Goal: Task Accomplishment & Management: Complete application form

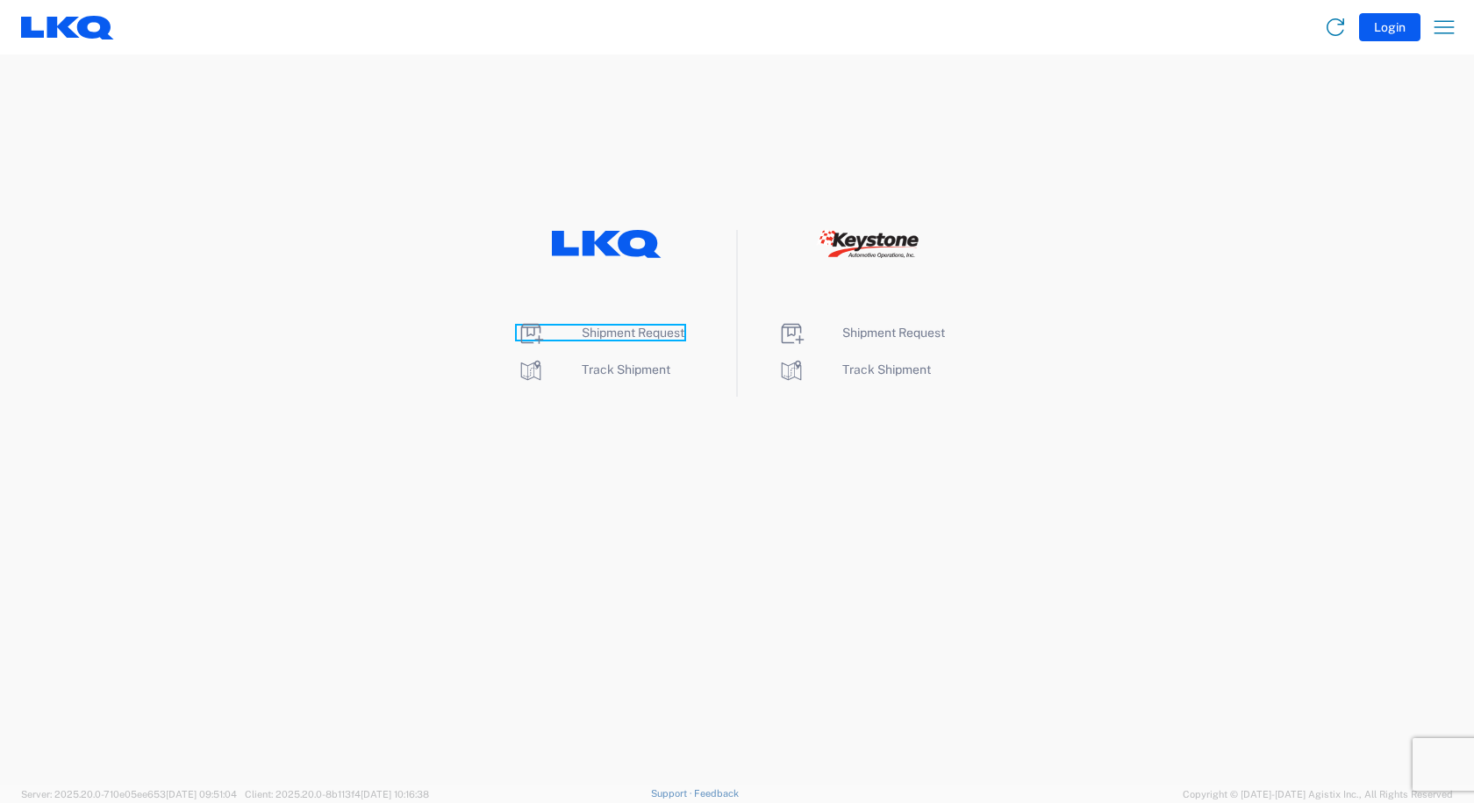
click at [621, 333] on span "Shipment Request" at bounding box center [633, 332] width 103 height 14
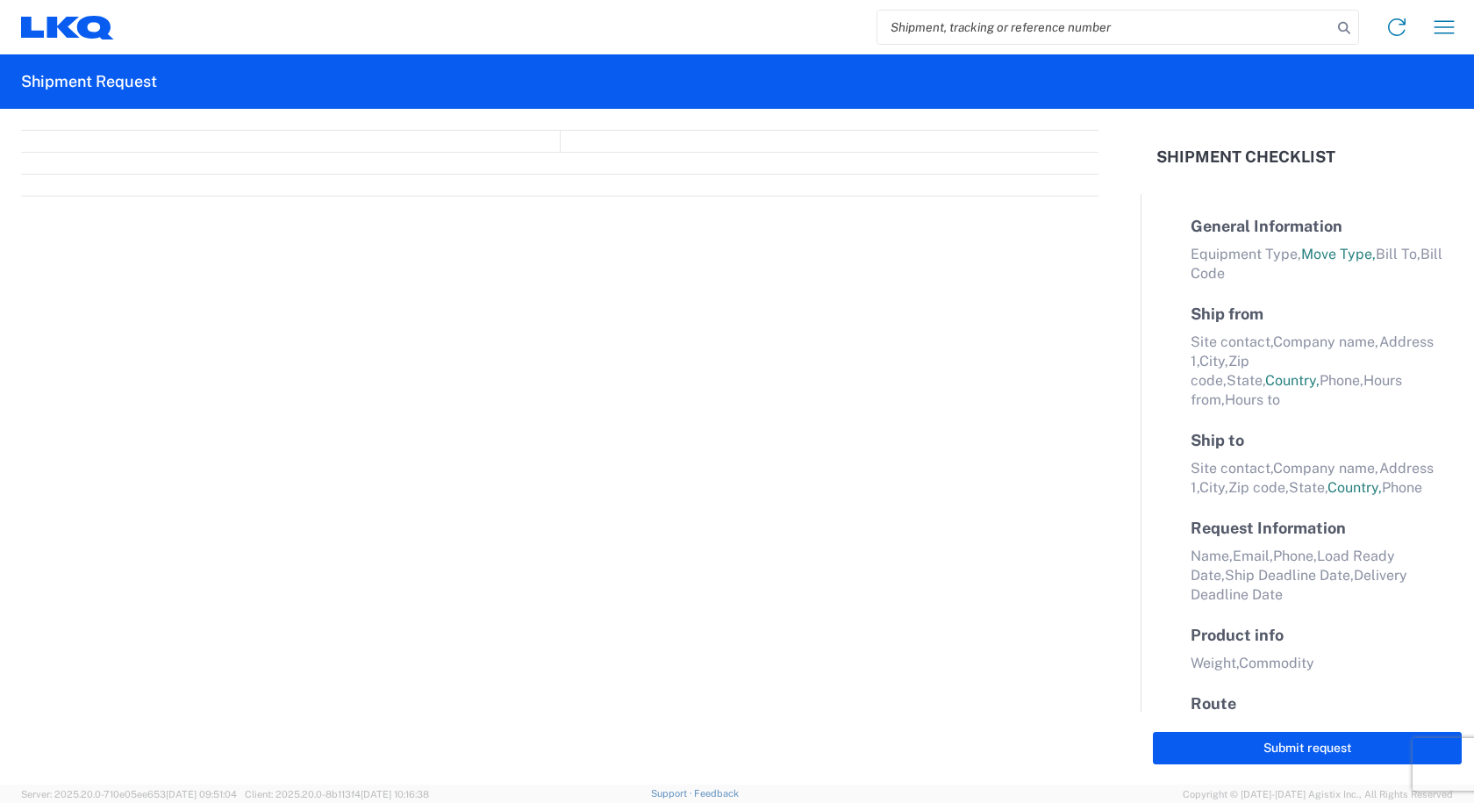
select select "FULL"
select select "US"
select select "LBS"
select select "IN"
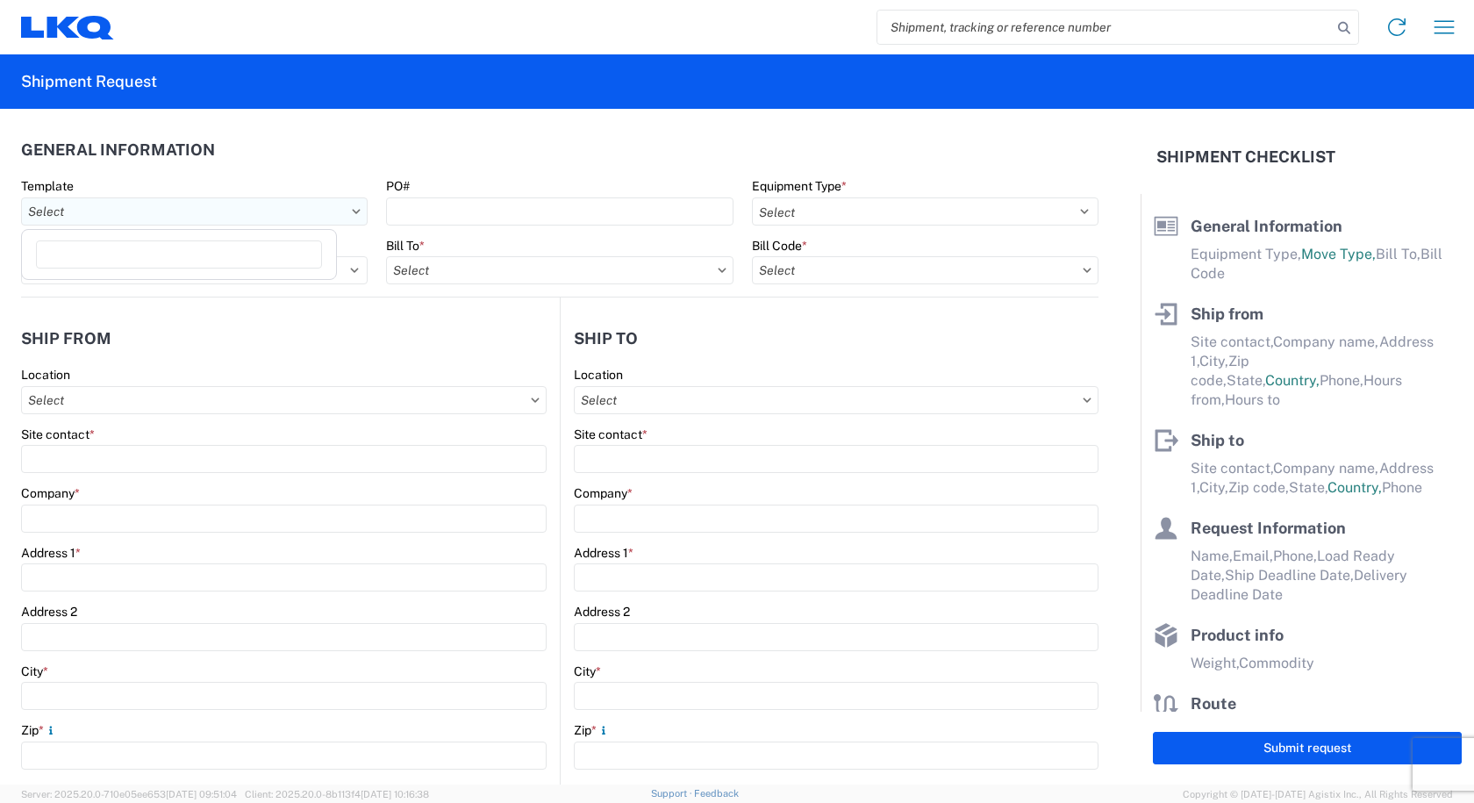
click at [347, 205] on input "text" at bounding box center [194, 211] width 347 height 28
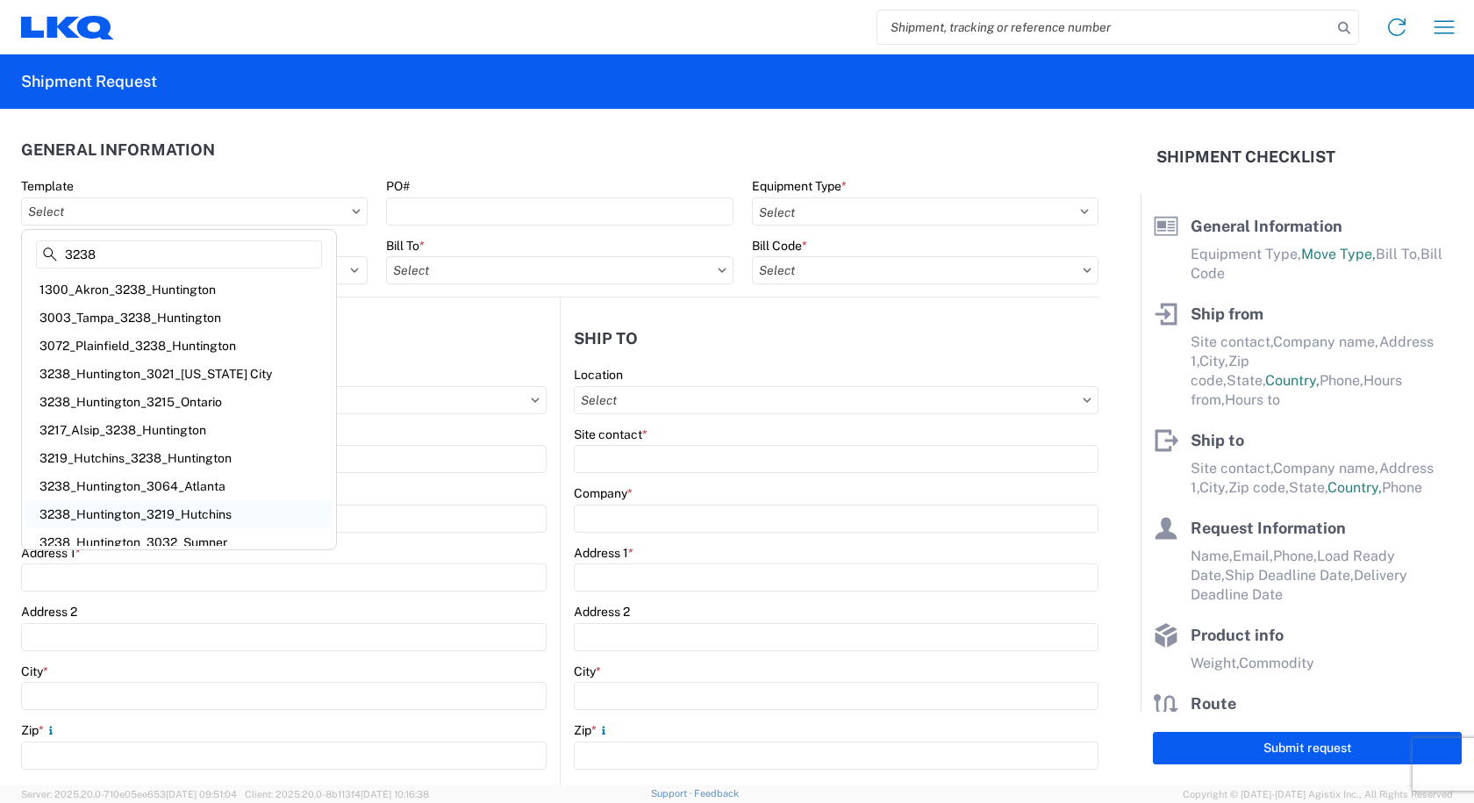
scroll to position [11, 0]
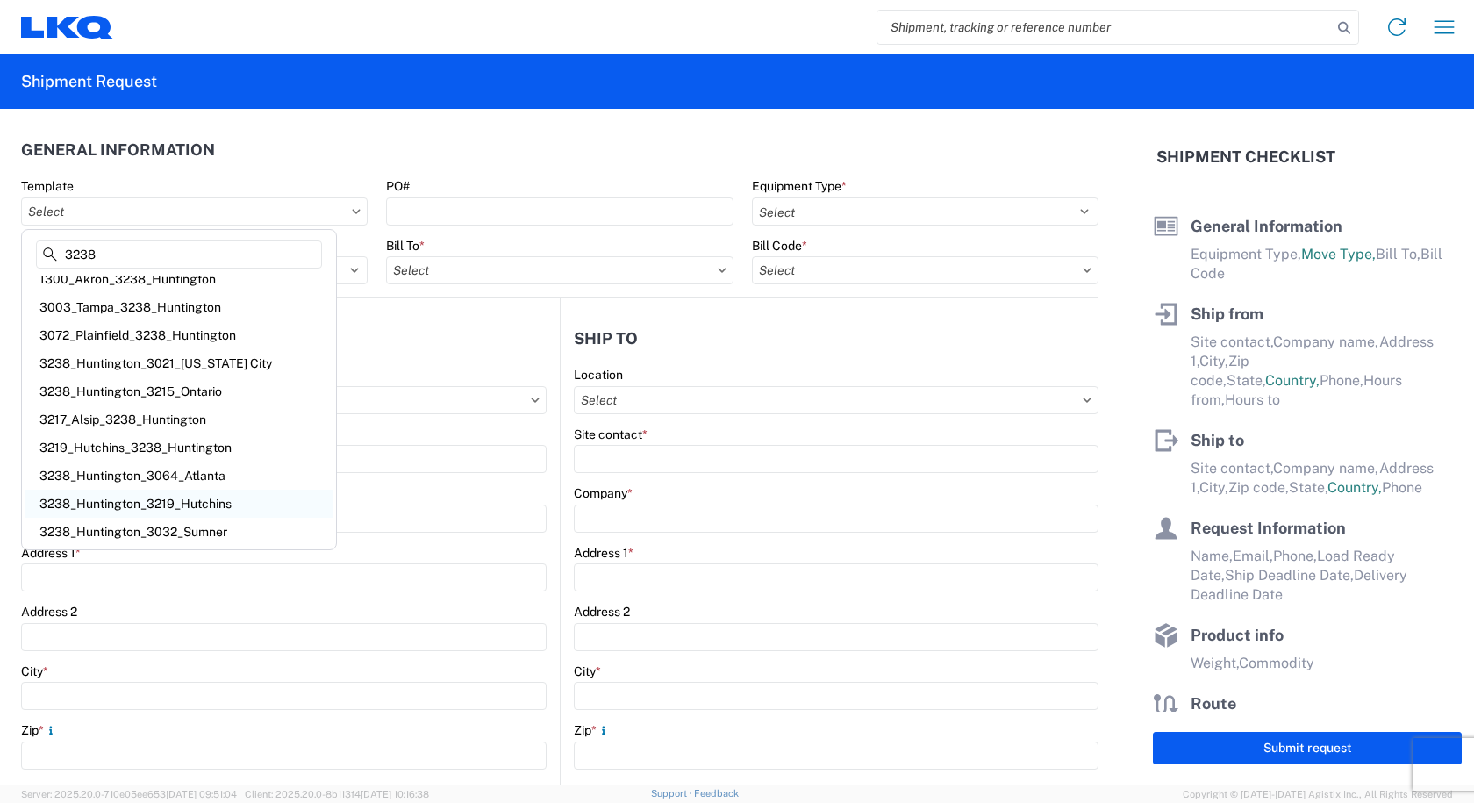
type input "3238"
click at [92, 498] on div "3238_Huntington_3219_Hutchins" at bounding box center [178, 504] width 307 height 28
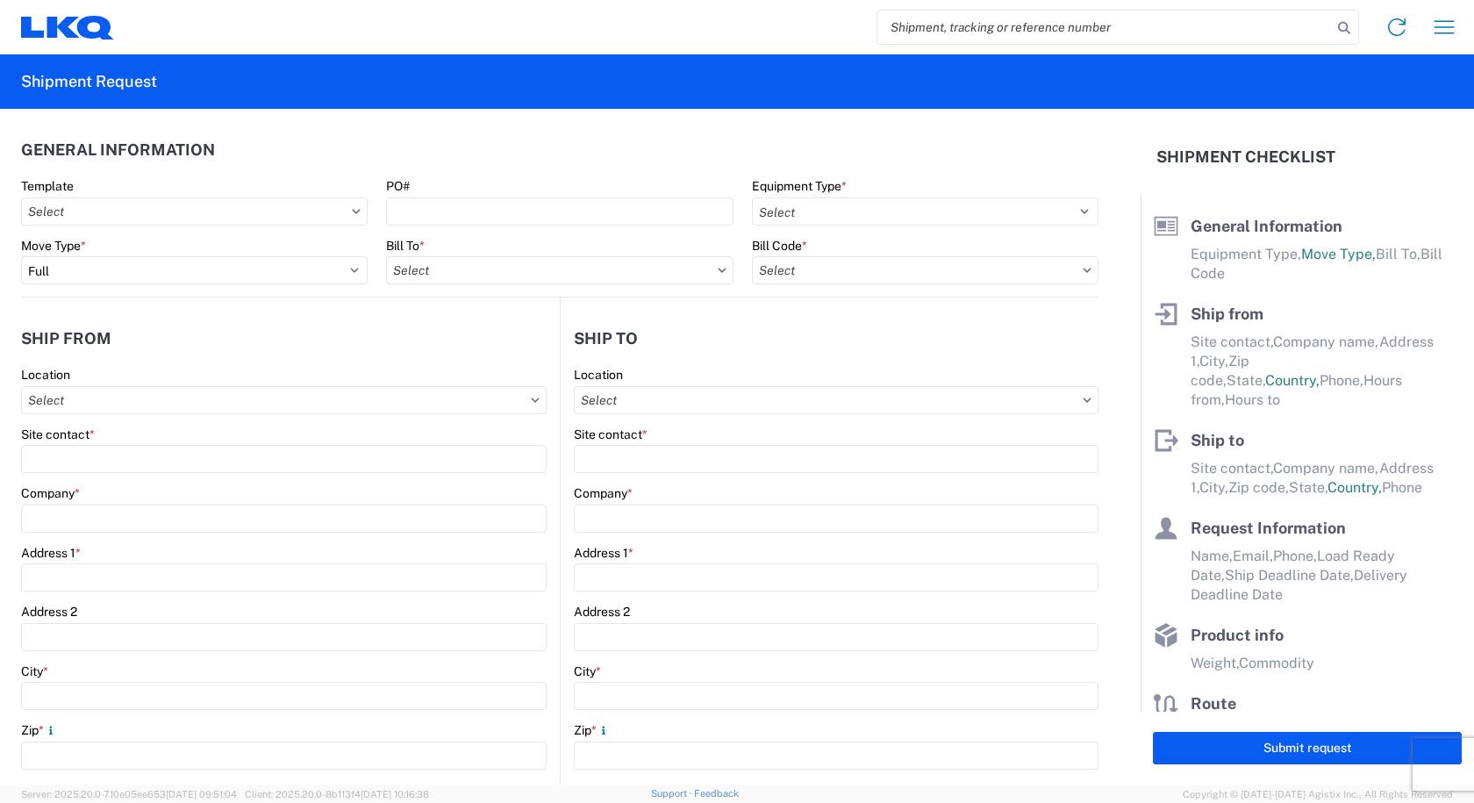
type input "3238_Huntington_3219_Hutchins"
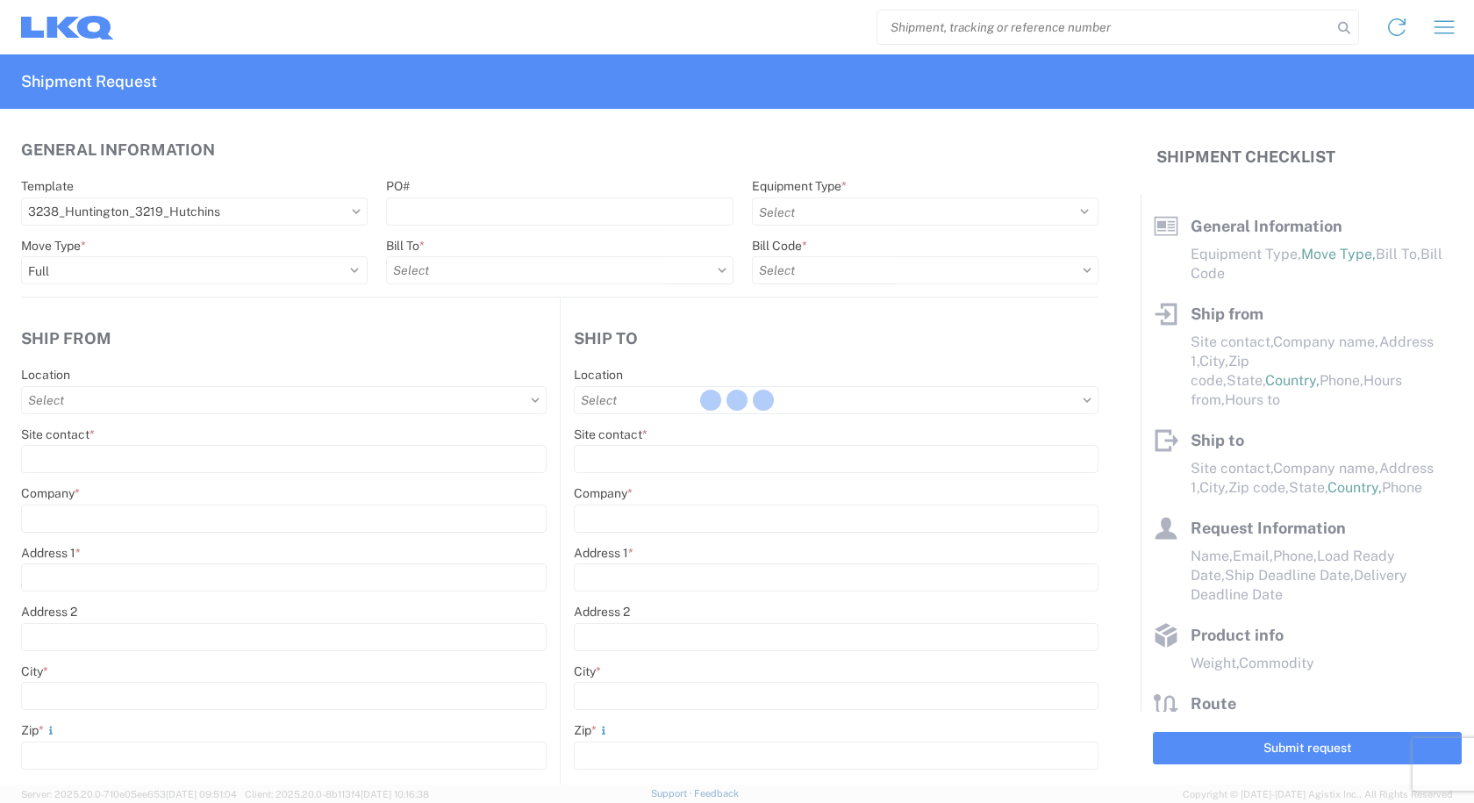
select select
type input "Shipping"
type input "Huntington IDC"
type input "1870 Riverfork Dr"
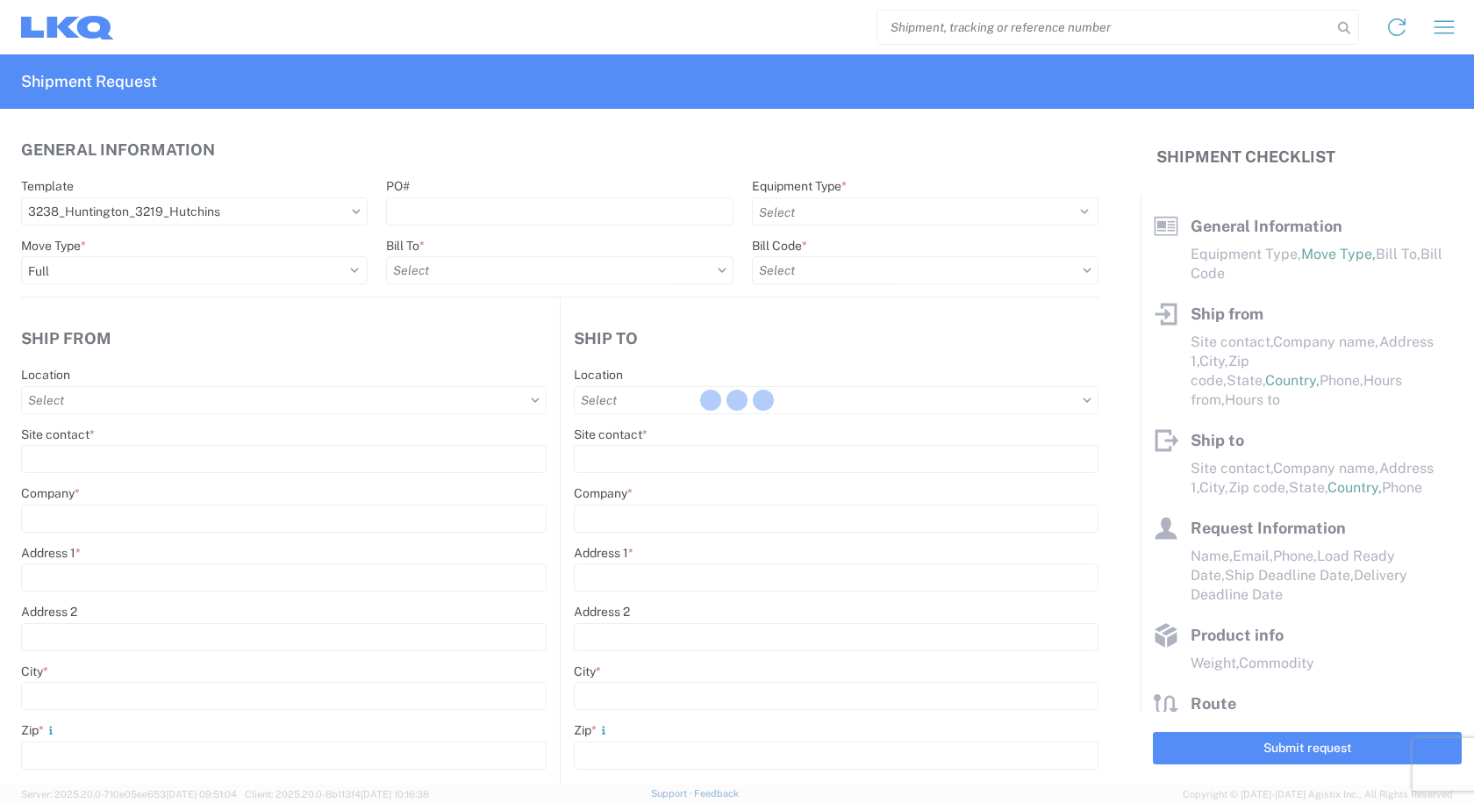
type input "Huntington"
type input "46750"
type input "Receiving"
type input "[GEOGRAPHIC_DATA], [GEOGRAPHIC_DATA] Wheel Plant"
type input "[STREET_ADDRESS]"
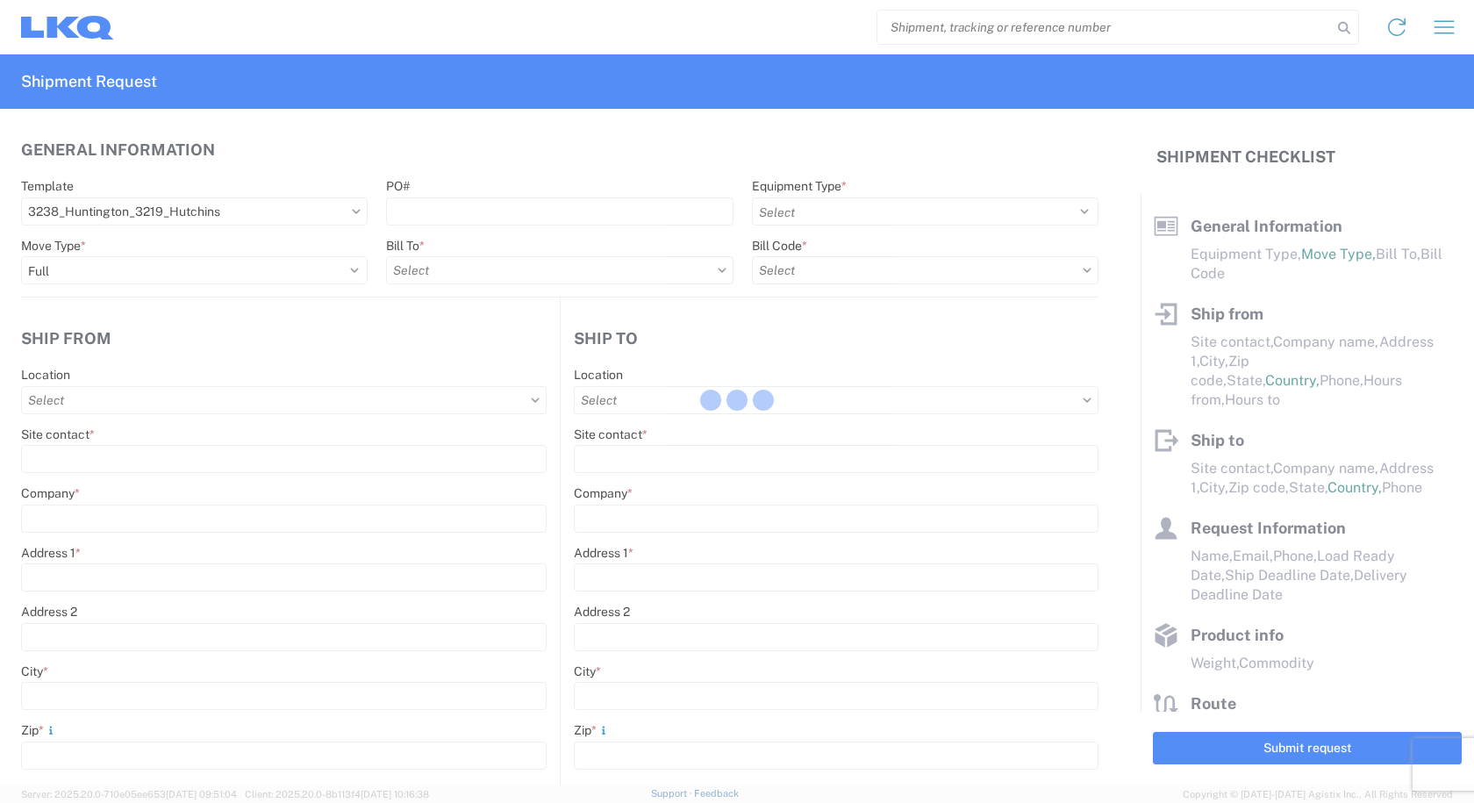
type input "[PERSON_NAME]"
type input "75141"
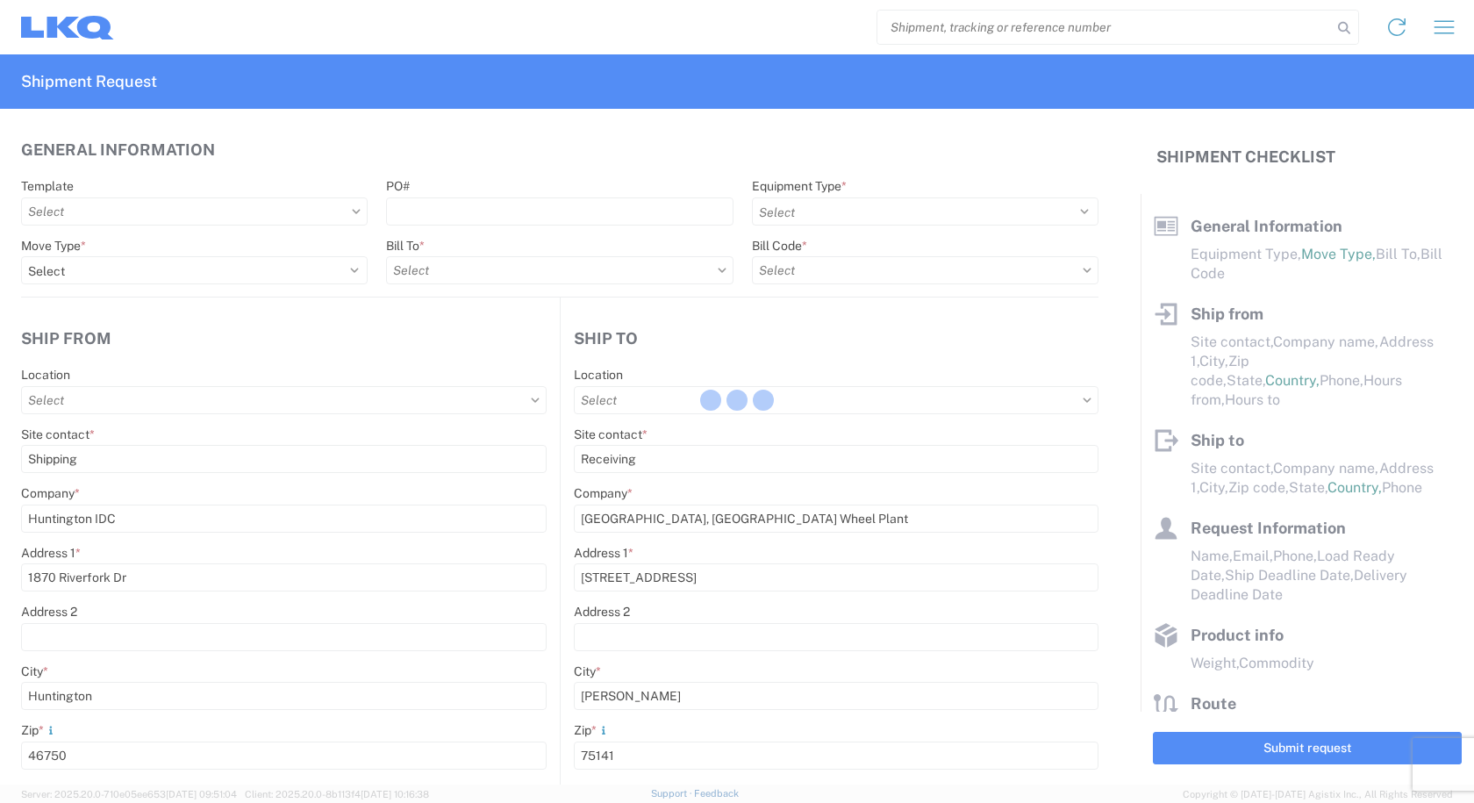
type input "[DATE]"
type input "42000"
type input "Wheels"
type input "1"
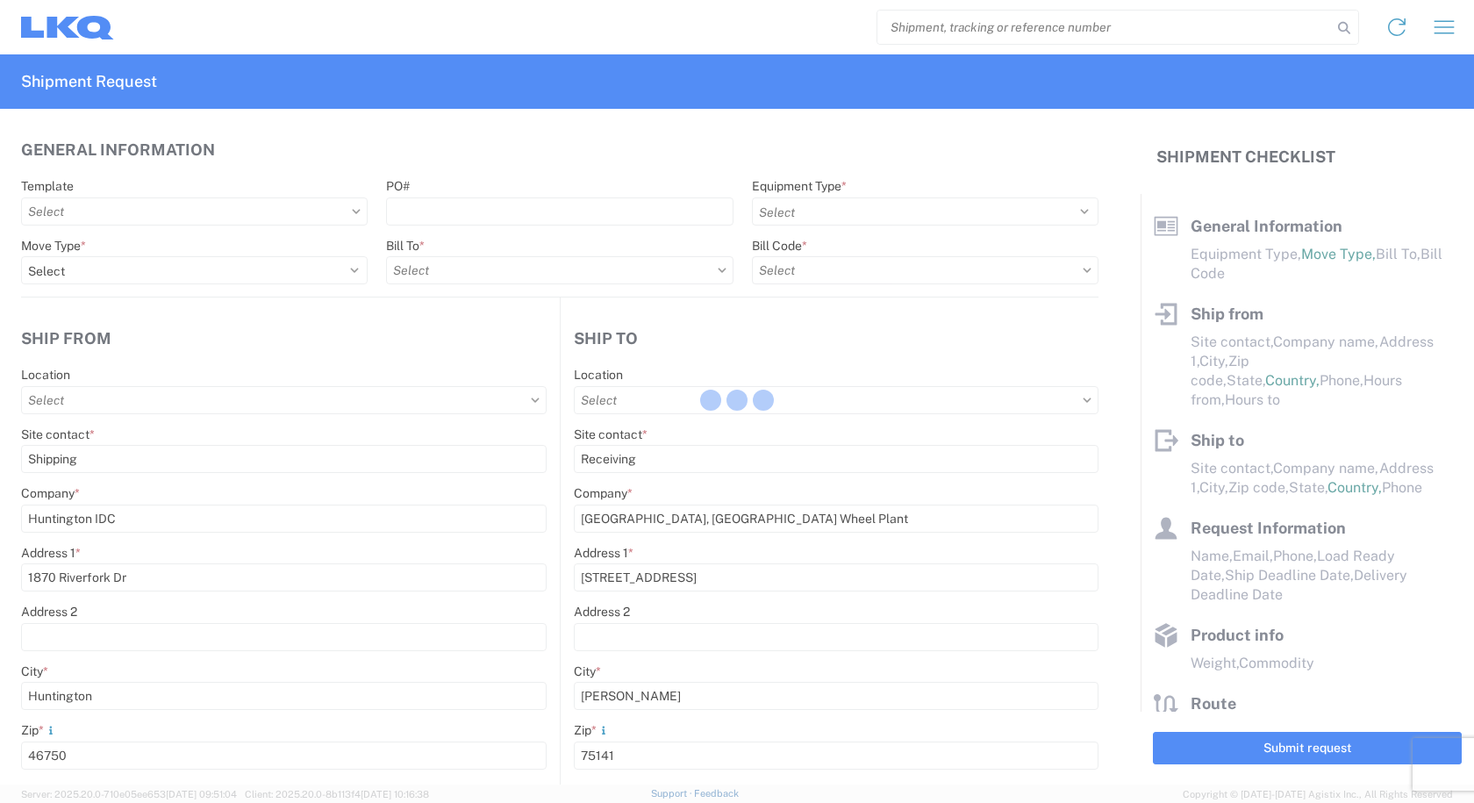
type input "1"
select select "US"
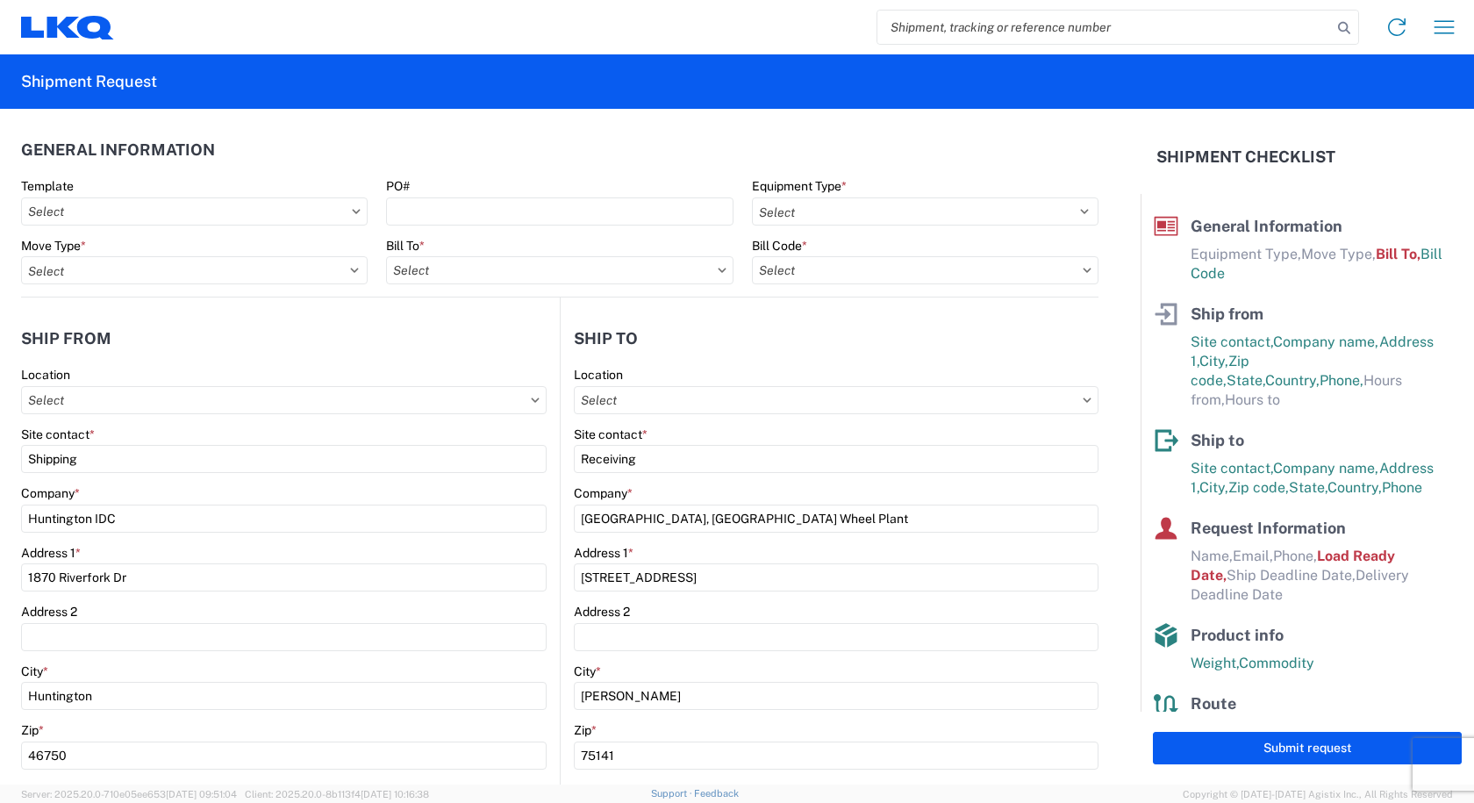
type input "3219 - [GEOGRAPHIC_DATA] TX Wheel Plant"
type input "3238 - Huntington IDC"
type input "3219-3015-50180-0000 - 3219 Freight In - Wheel Cores"
click at [1076, 267] on input "3219-3015-50180-0000 - 3219 Freight In - Wheel Cores" at bounding box center [925, 270] width 347 height 28
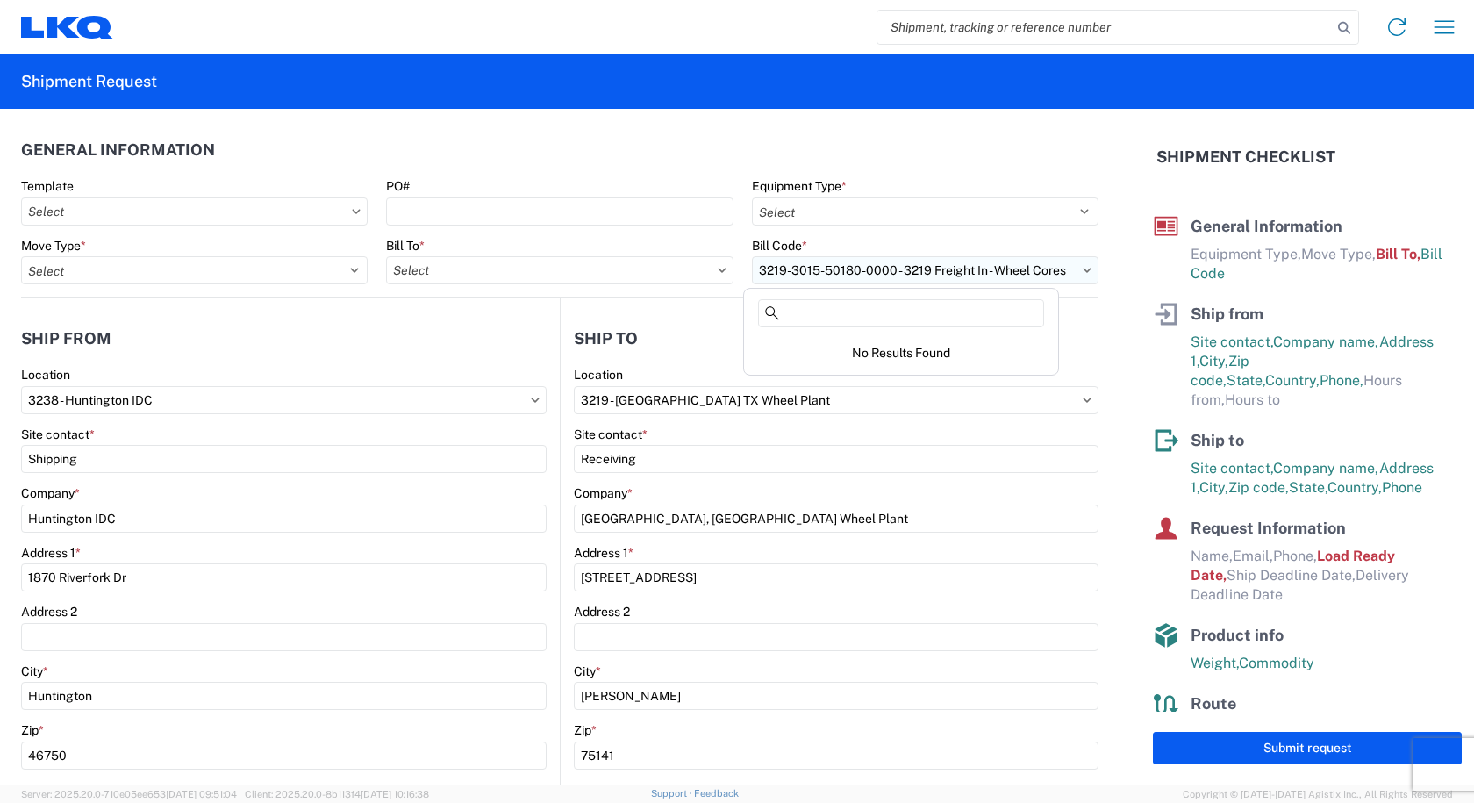
click at [1066, 272] on input "3219-3015-50180-0000 - 3219 Freight In - Wheel Cores" at bounding box center [925, 270] width 347 height 28
click at [1086, 315] on form "General Information Template PO# Equipment Type * Select 53’ Dry Van Flatbed Dr…" at bounding box center [570, 447] width 1141 height 676
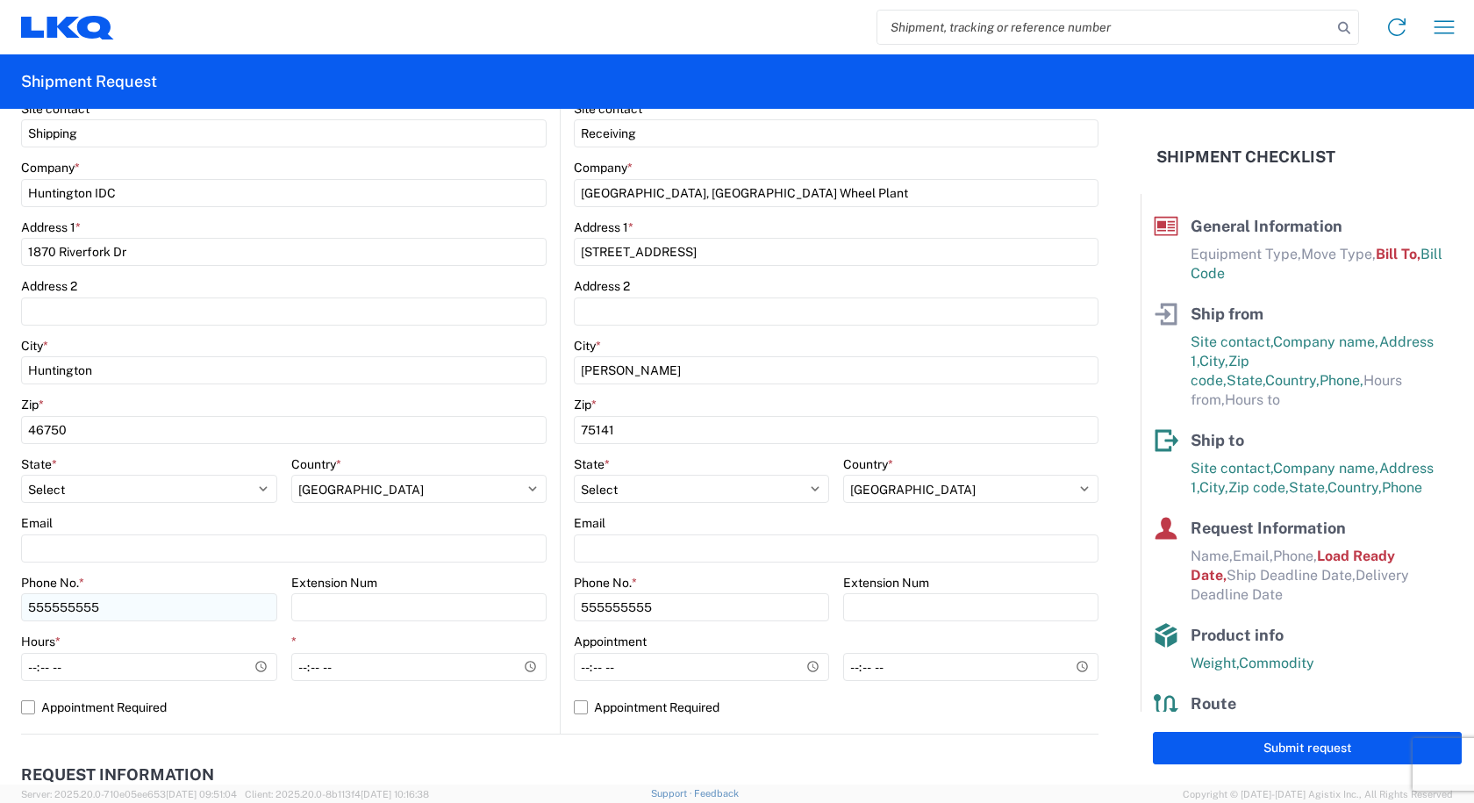
scroll to position [351, 0]
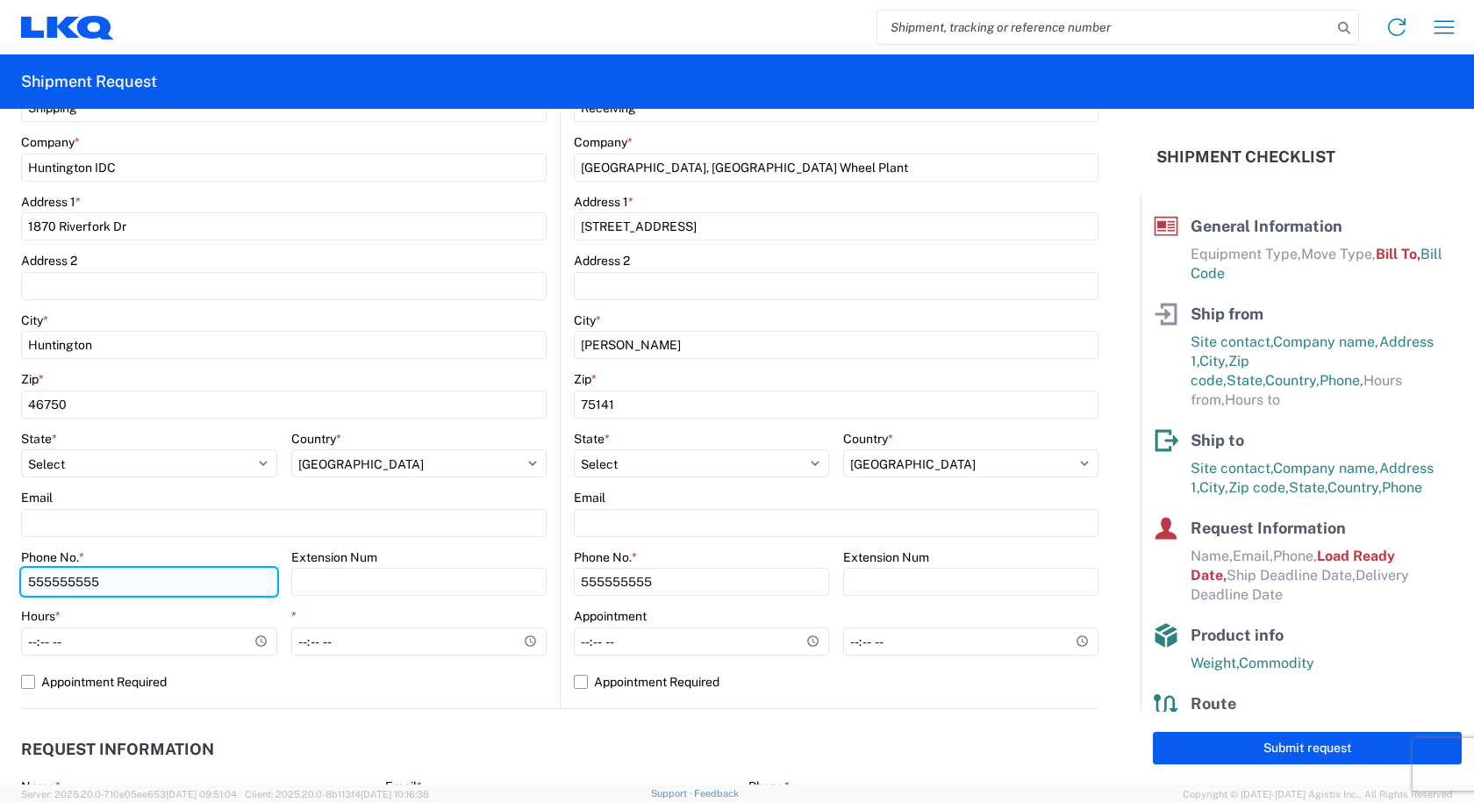
click at [107, 578] on input "555555555" at bounding box center [149, 582] width 256 height 28
drag, startPoint x: 107, startPoint y: 578, endPoint x: -97, endPoint y: 569, distance: 204.6
click at [0, 569] on html "Home Shipment request Shipment tracking Shipment Request General Information Te…" at bounding box center [737, 401] width 1474 height 803
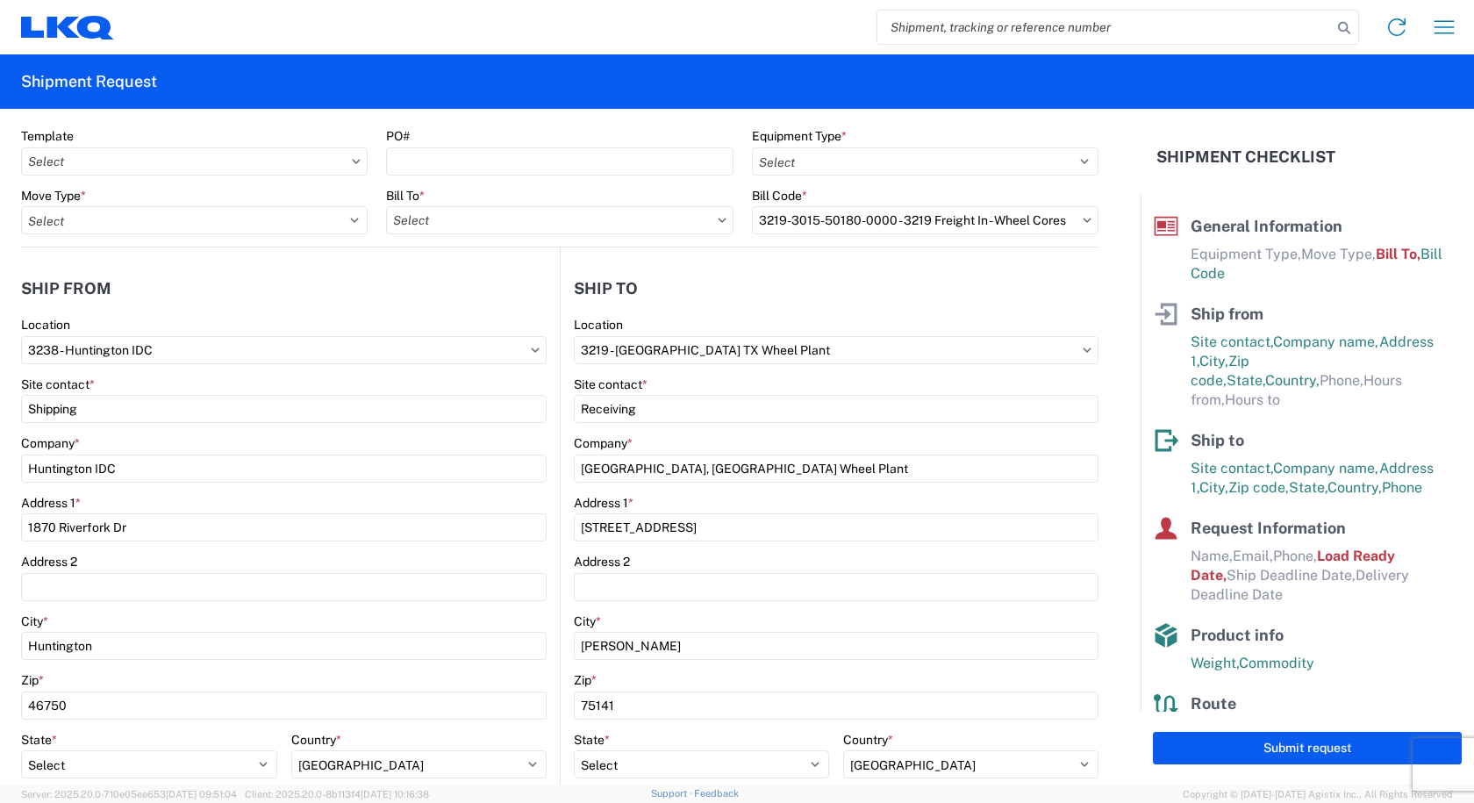
scroll to position [0, 0]
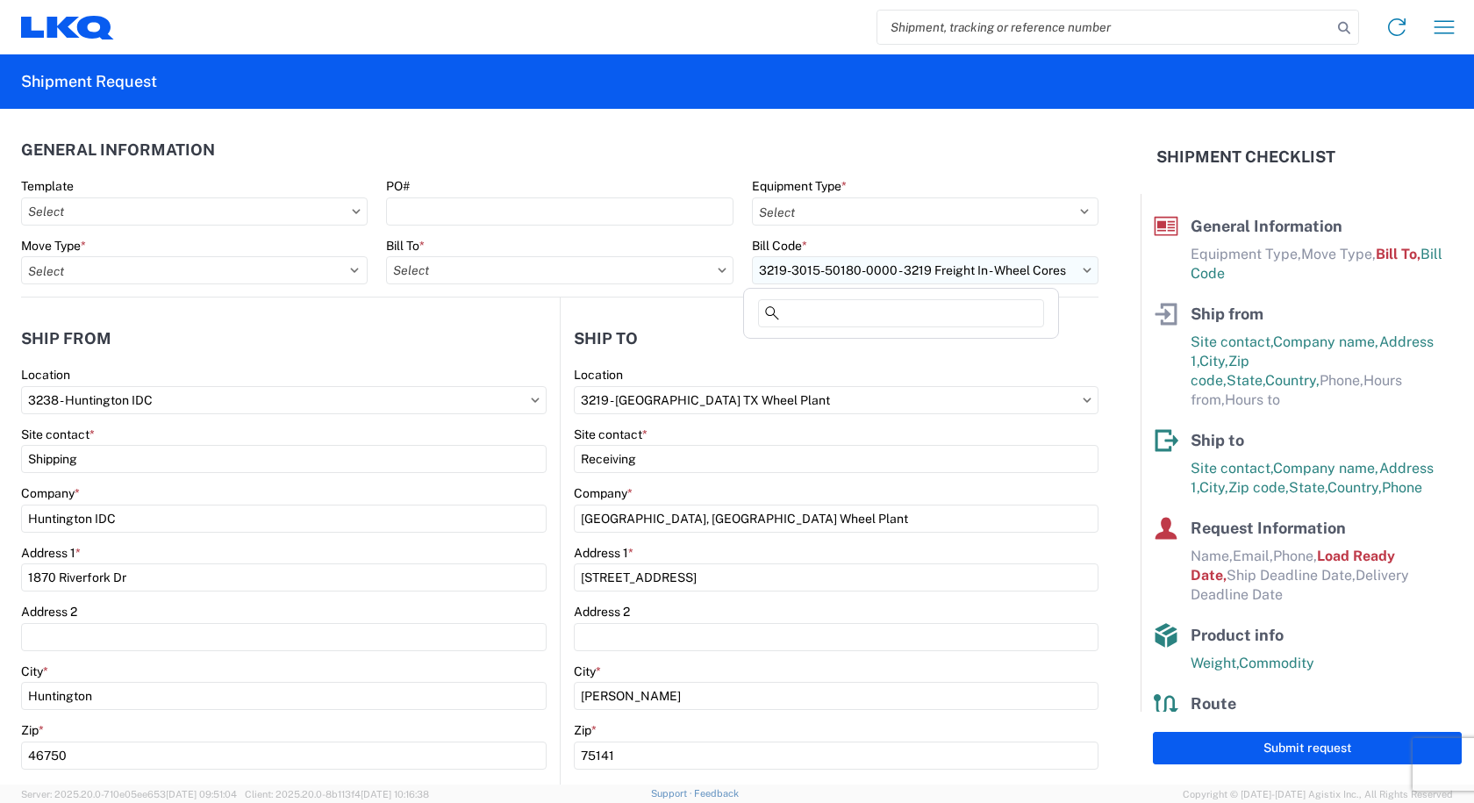
click at [923, 276] on input "3219-3015-50180-0000 - 3219 Freight In - Wheel Cores" at bounding box center [925, 270] width 347 height 28
click at [509, 358] on agx-form-section "Ship from 3238 Location 3238 - [GEOGRAPHIC_DATA] [GEOGRAPHIC_DATA] Site contact…" at bounding box center [290, 699] width 539 height 762
click at [561, 266] on input "text" at bounding box center [559, 270] width 347 height 28
type input "3"
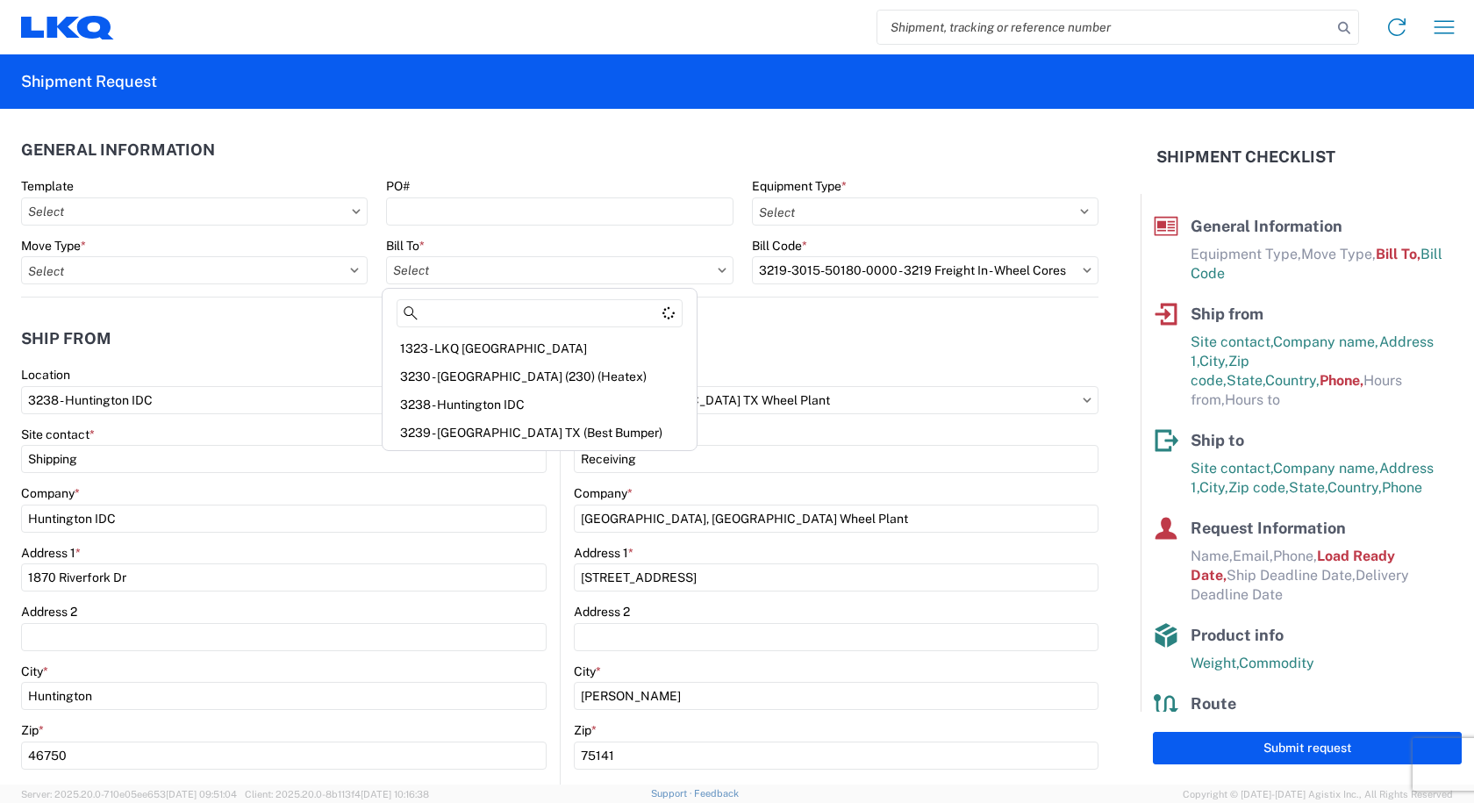
click at [721, 37] on div "Home Shipment request Shipment tracking" at bounding box center [791, 27] width 1354 height 42
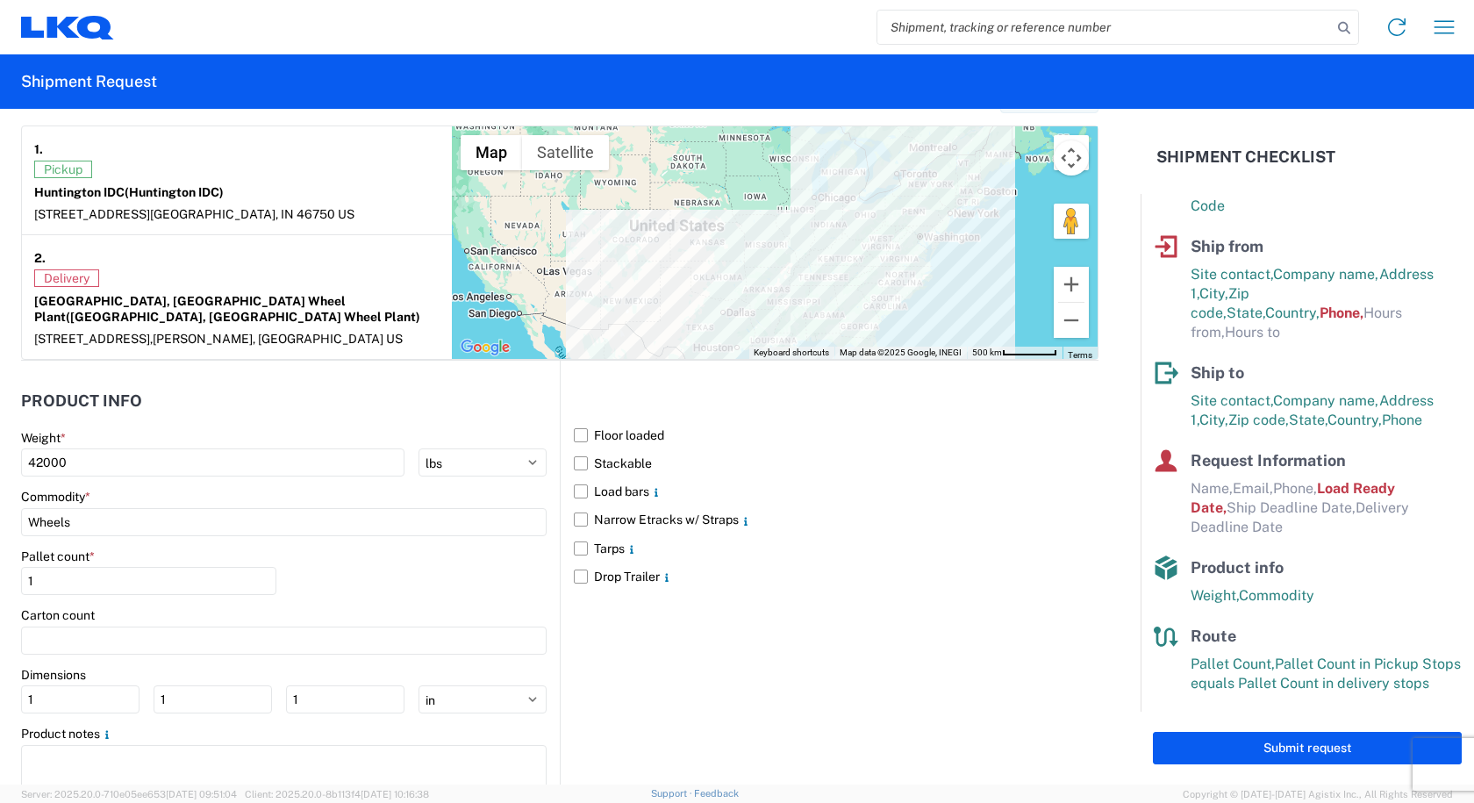
scroll to position [1404, 0]
click at [179, 507] on input "Wheels" at bounding box center [284, 521] width 526 height 28
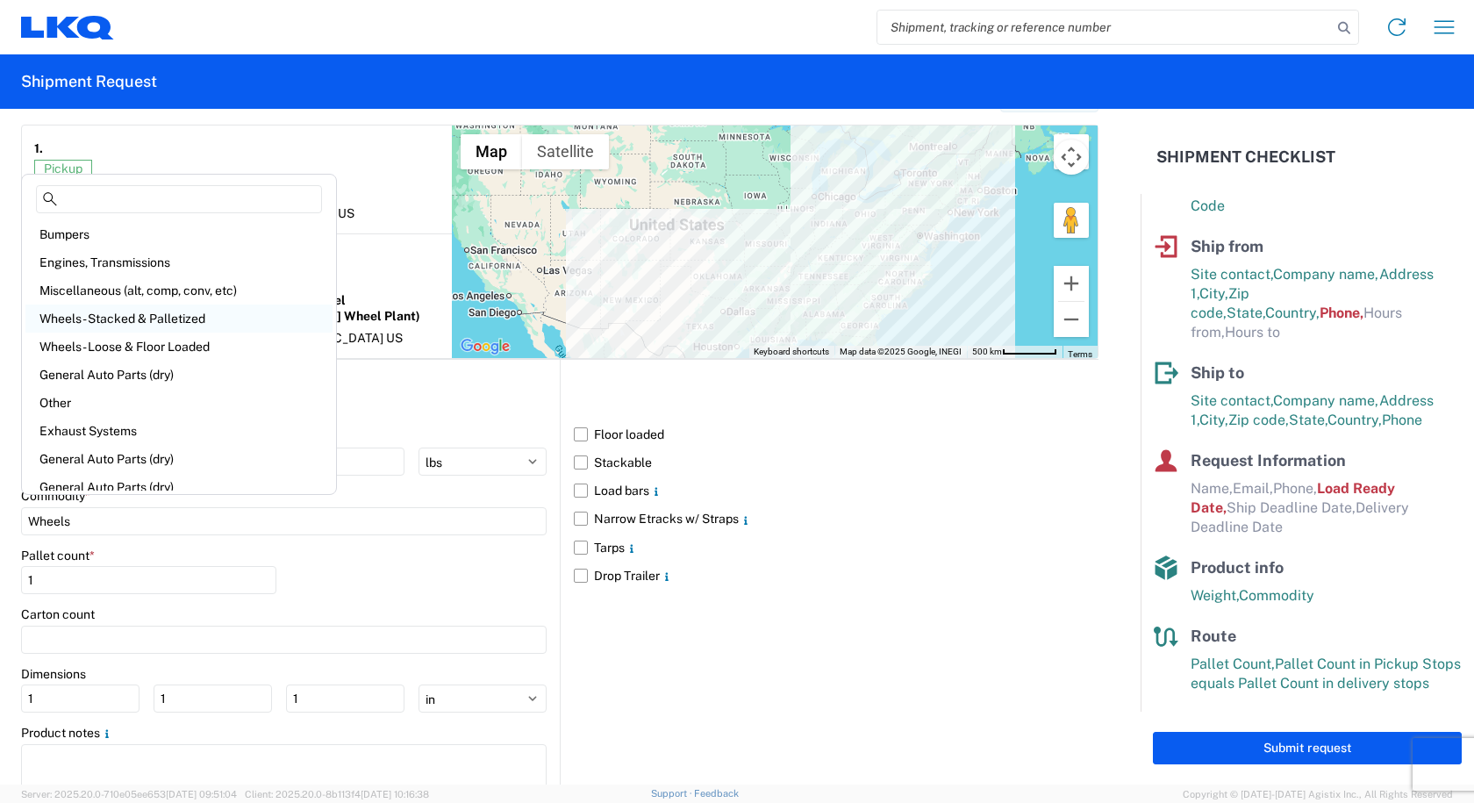
click at [72, 318] on div "Wheels - Stacked & Palletized" at bounding box center [178, 318] width 307 height 28
type input "Wheels - Stacked & Palletized"
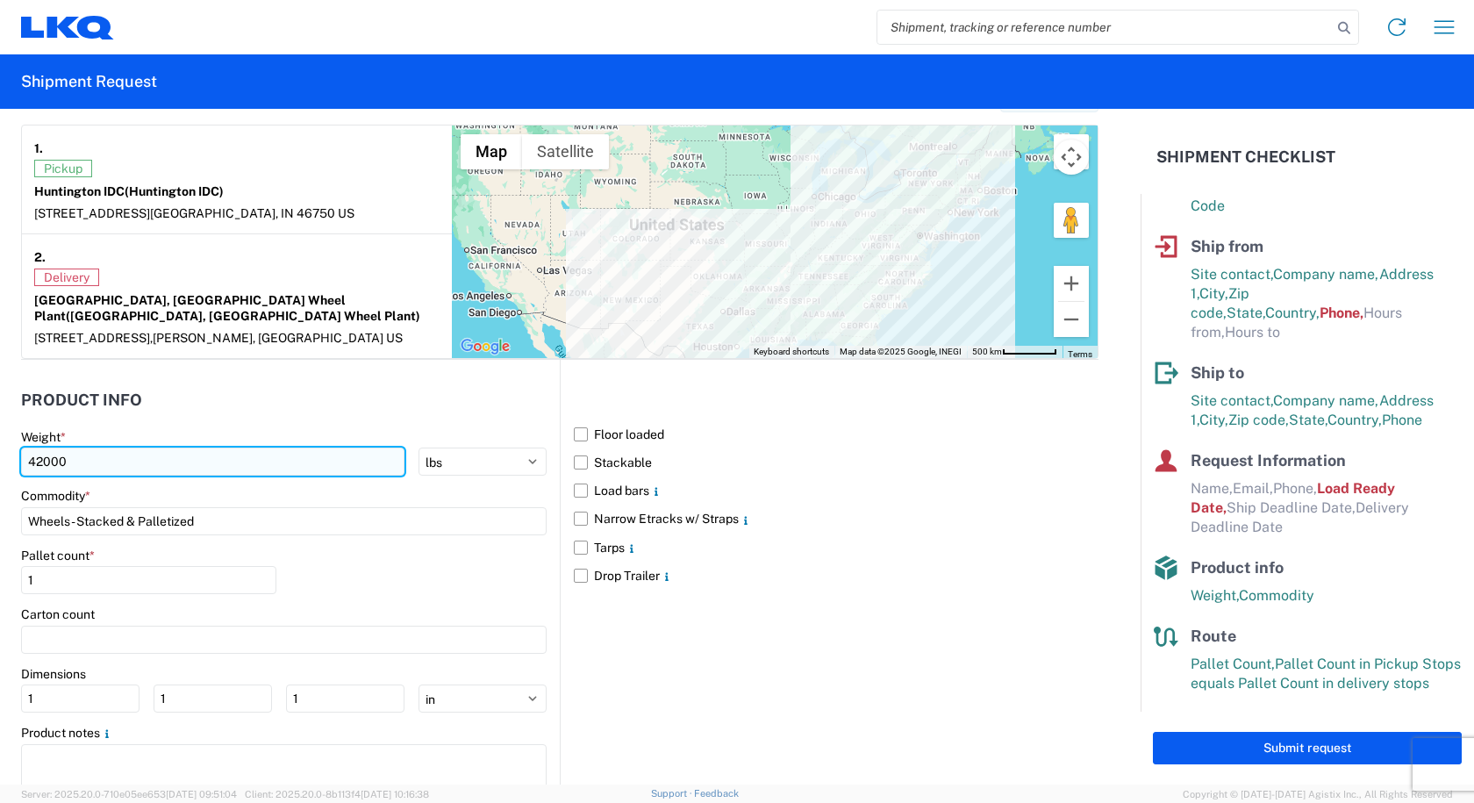
click at [144, 449] on input "42000" at bounding box center [212, 461] width 383 height 28
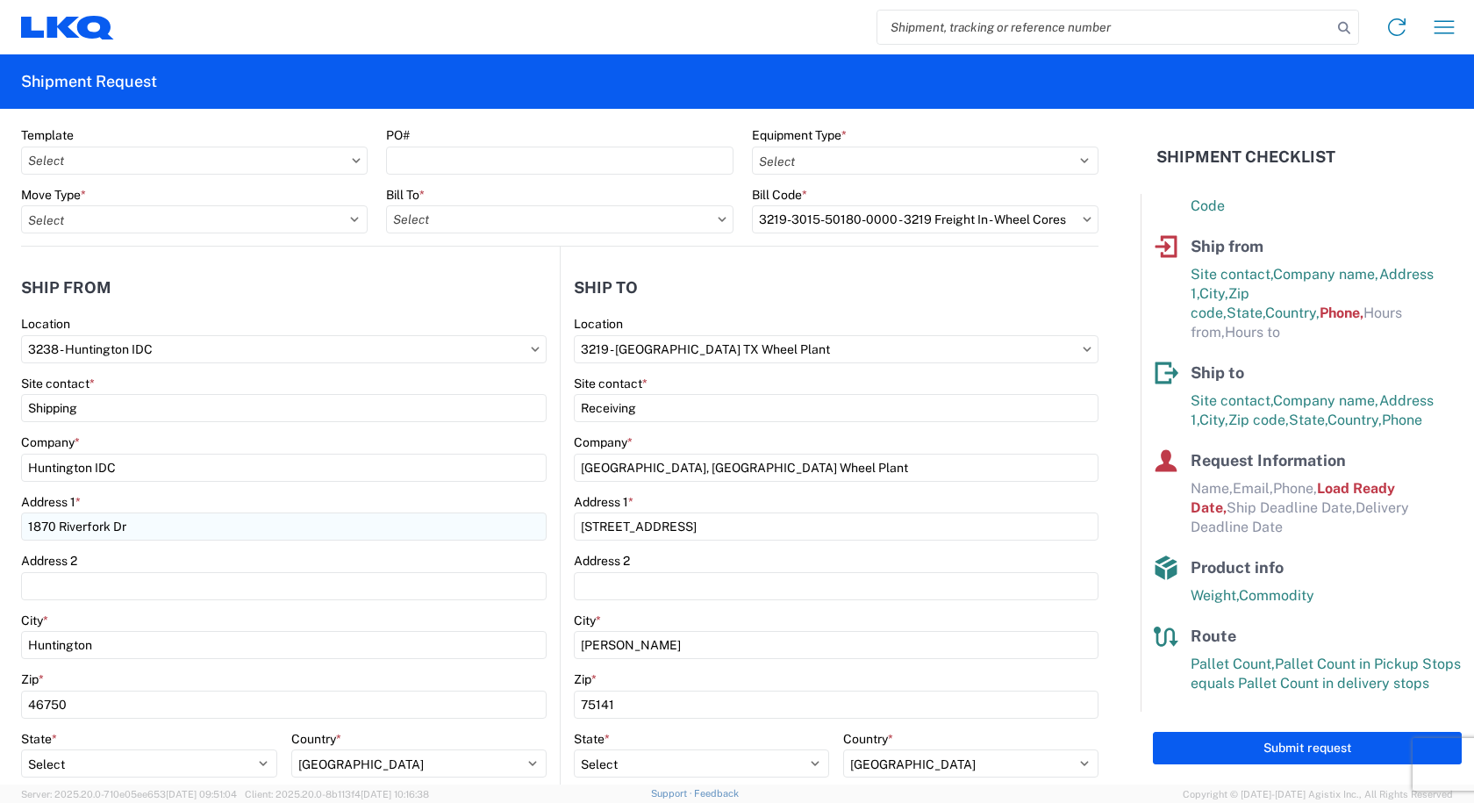
scroll to position [0, 0]
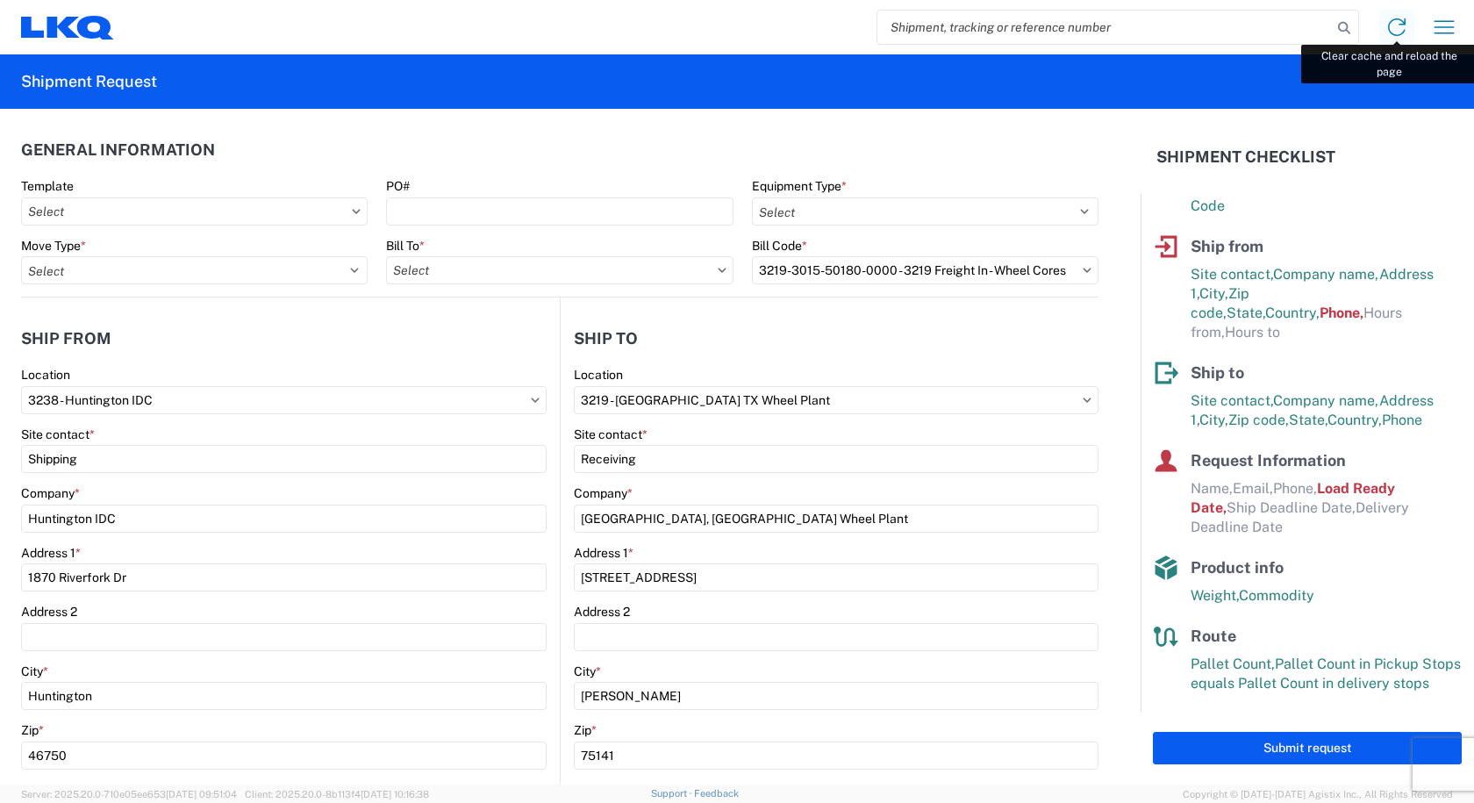
click at [1397, 22] on icon at bounding box center [1397, 27] width 28 height 28
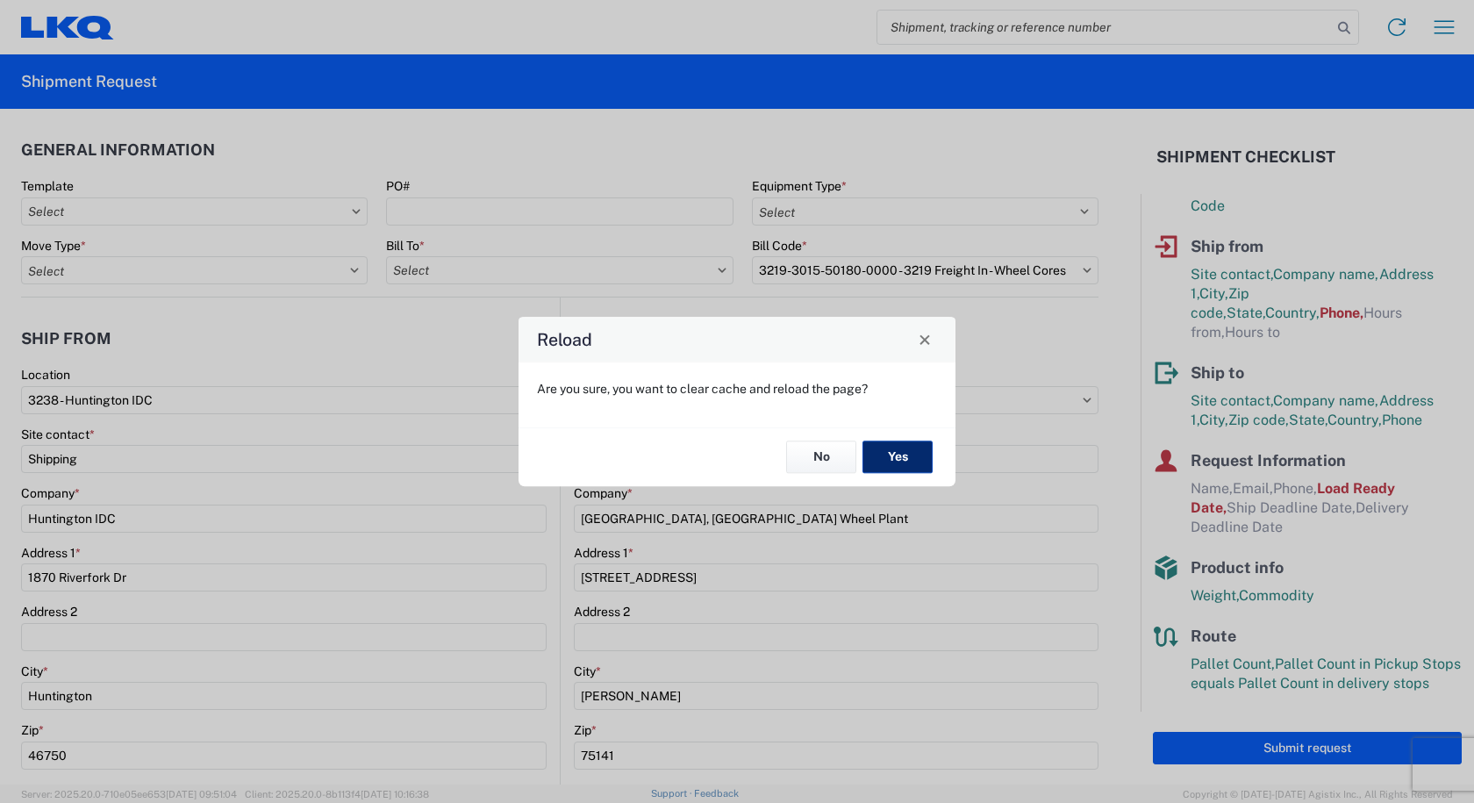
click at [897, 454] on button "Yes" at bounding box center [897, 457] width 70 height 32
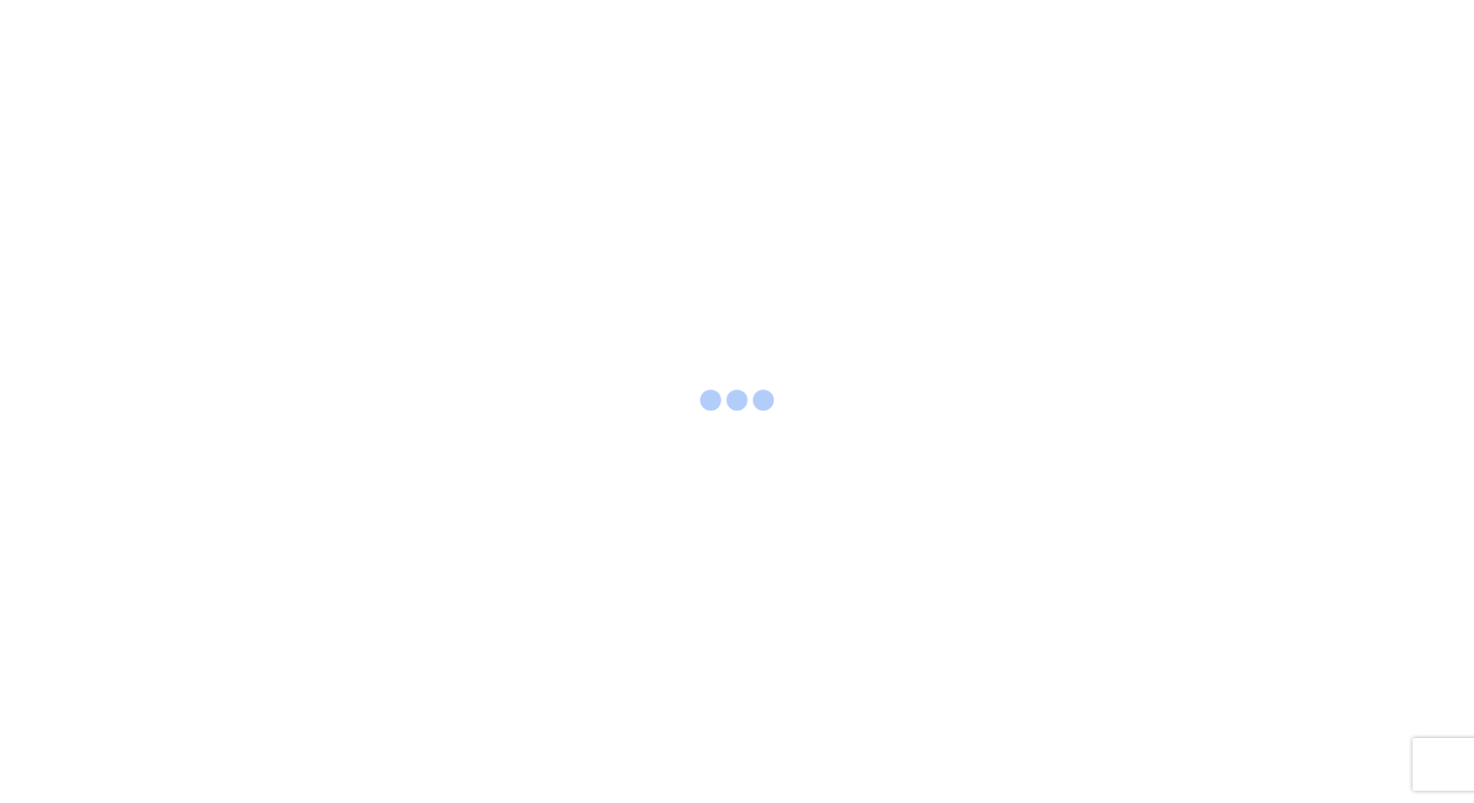
select select "FULL"
select select "LBS"
select select "IN"
